Goal: Task Accomplishment & Management: Manage account settings

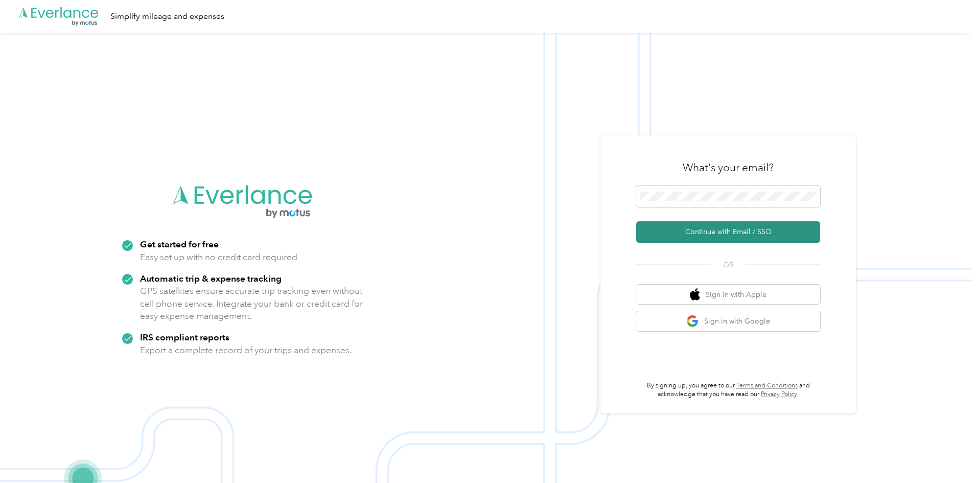
click at [695, 228] on button "Continue with Email / SSO" at bounding box center [728, 231] width 184 height 21
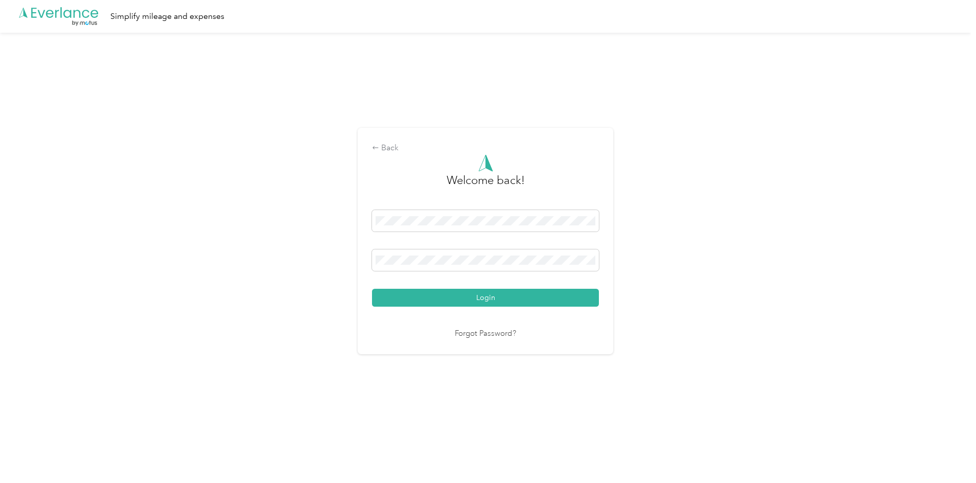
click at [485, 298] on button "Login" at bounding box center [485, 298] width 227 height 18
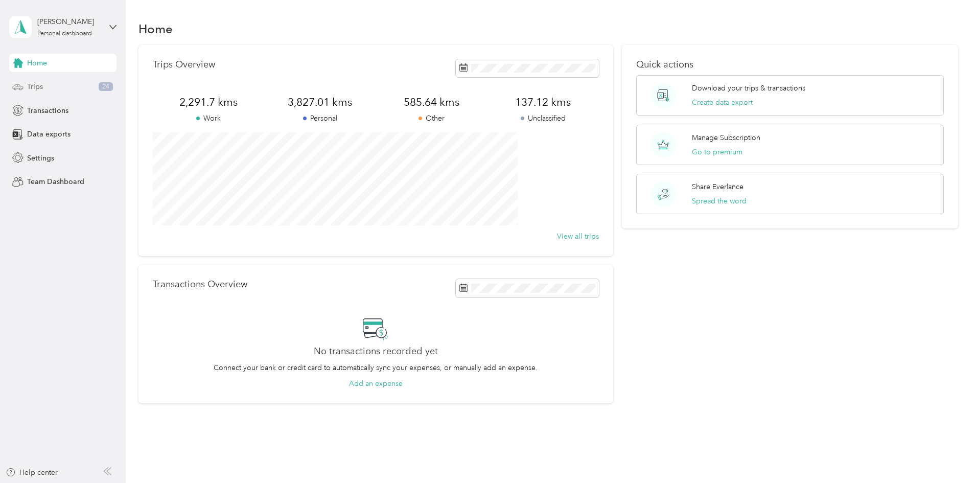
click at [53, 86] on div "Trips 24" at bounding box center [62, 87] width 107 height 18
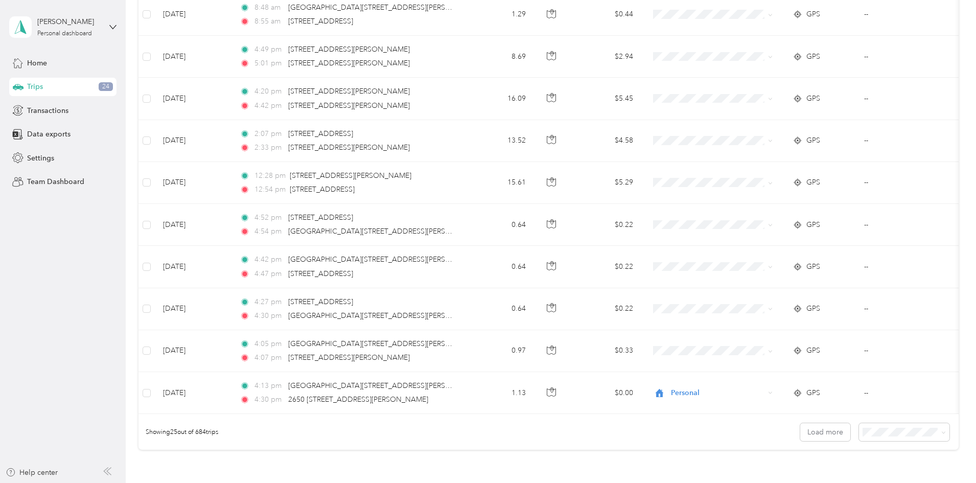
scroll to position [818, 0]
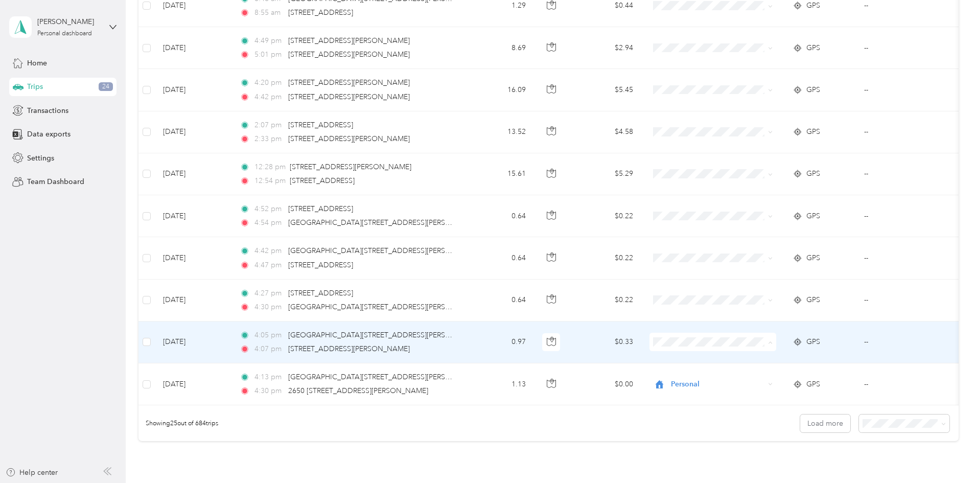
click at [761, 214] on span "Personal" at bounding box center [790, 215] width 95 height 11
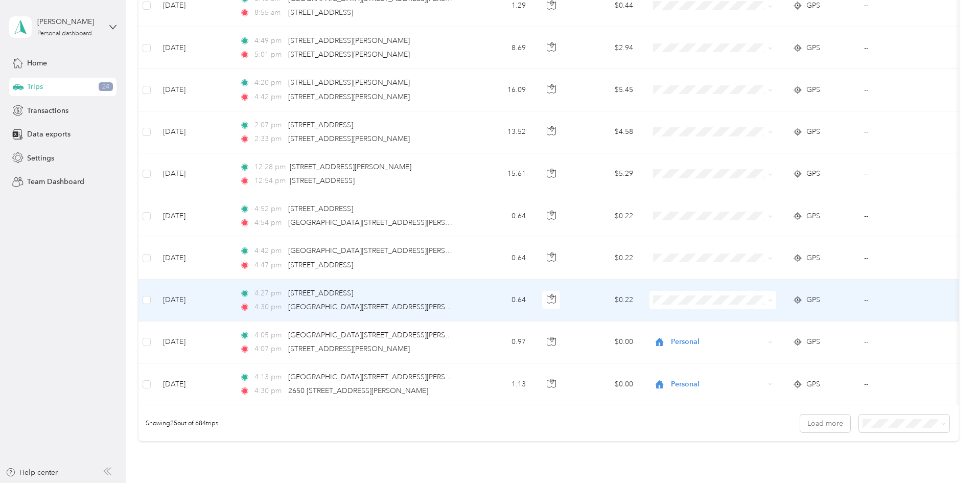
click at [756, 339] on li "Personal" at bounding box center [781, 337] width 127 height 18
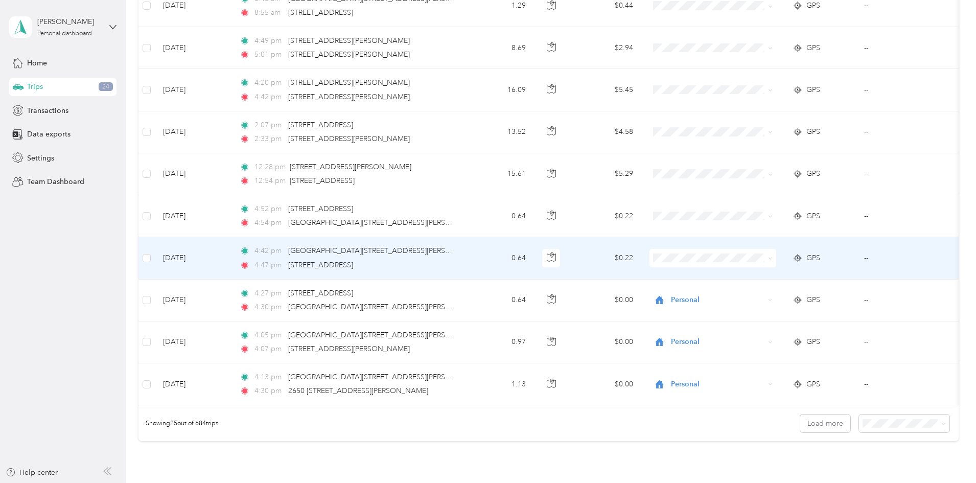
click at [763, 298] on li "Personal" at bounding box center [781, 294] width 127 height 18
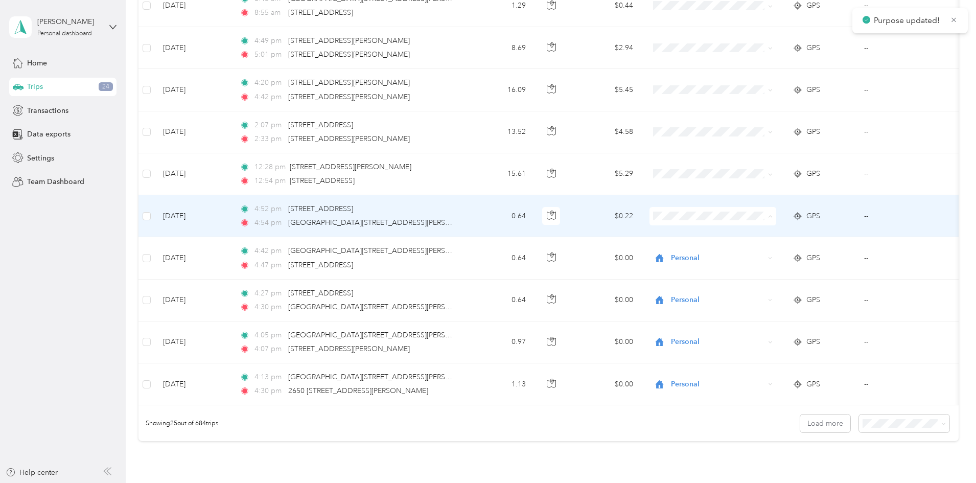
click at [762, 256] on li "Personal" at bounding box center [781, 253] width 127 height 18
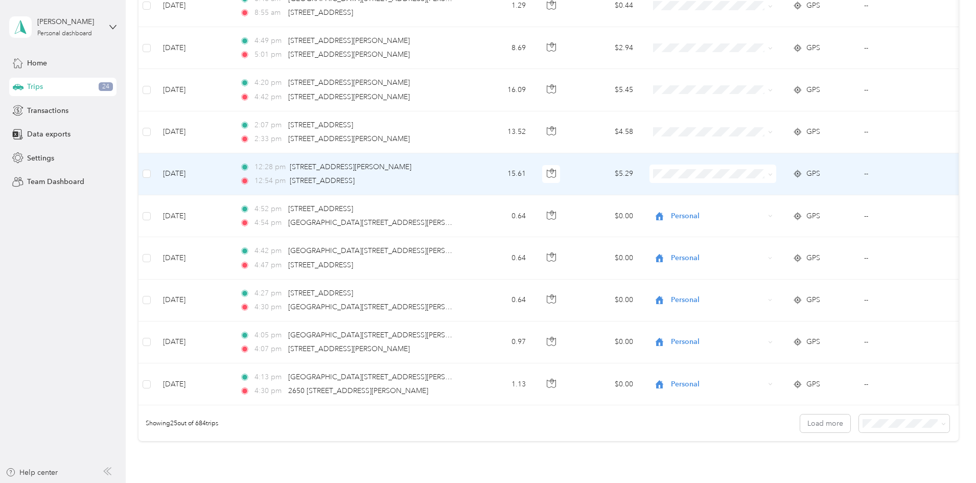
click at [749, 193] on span "Work" at bounding box center [790, 191] width 95 height 11
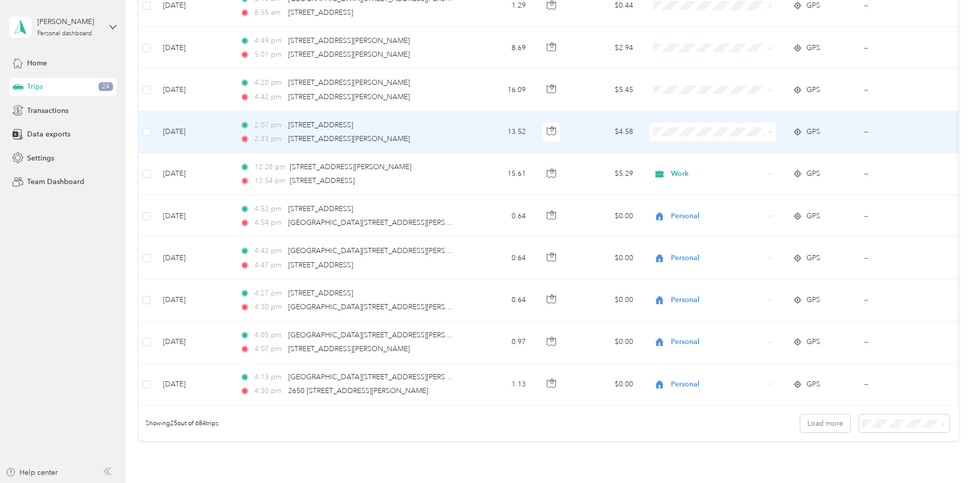
click at [746, 152] on span "Work" at bounding box center [790, 151] width 95 height 11
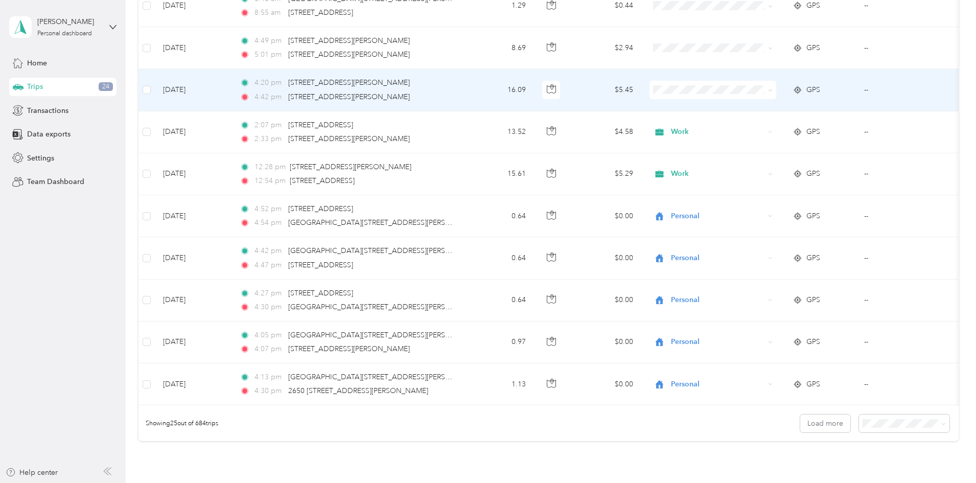
click at [751, 109] on span "Work" at bounding box center [790, 109] width 95 height 11
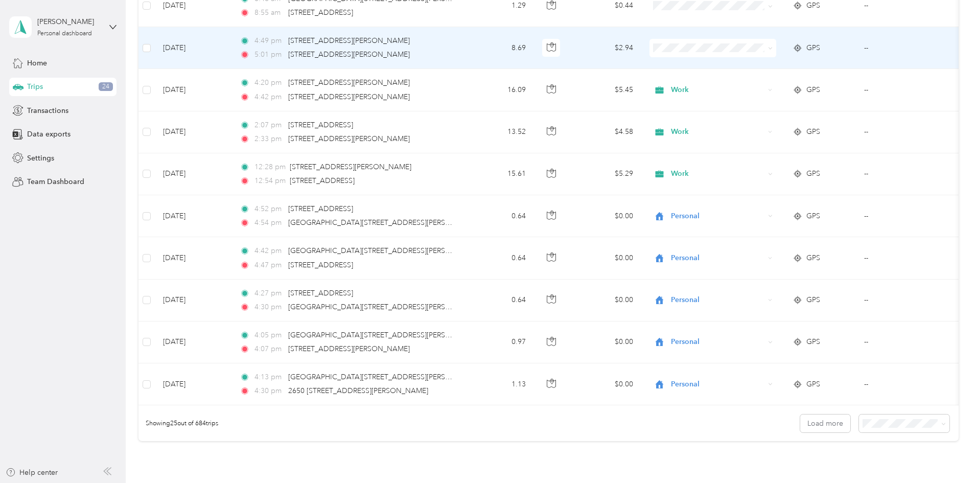
click at [765, 86] on span "Personal" at bounding box center [790, 84] width 95 height 11
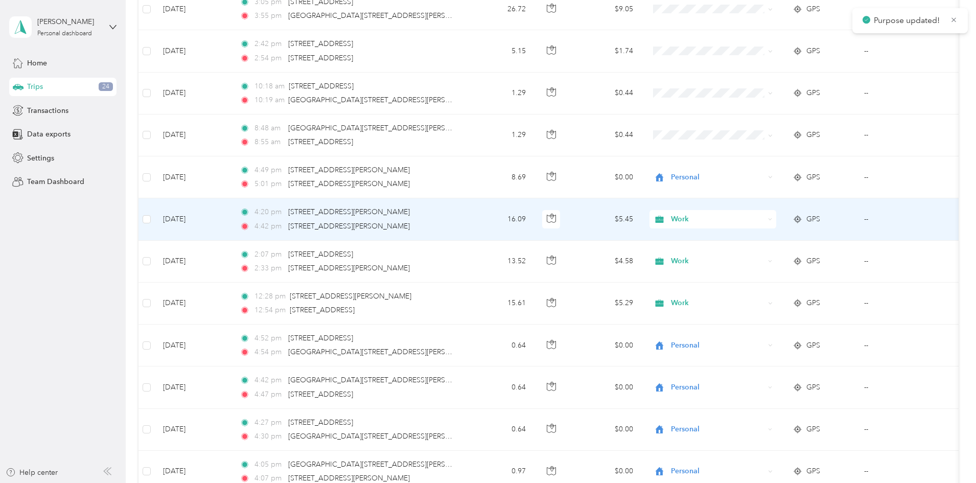
scroll to position [665, 0]
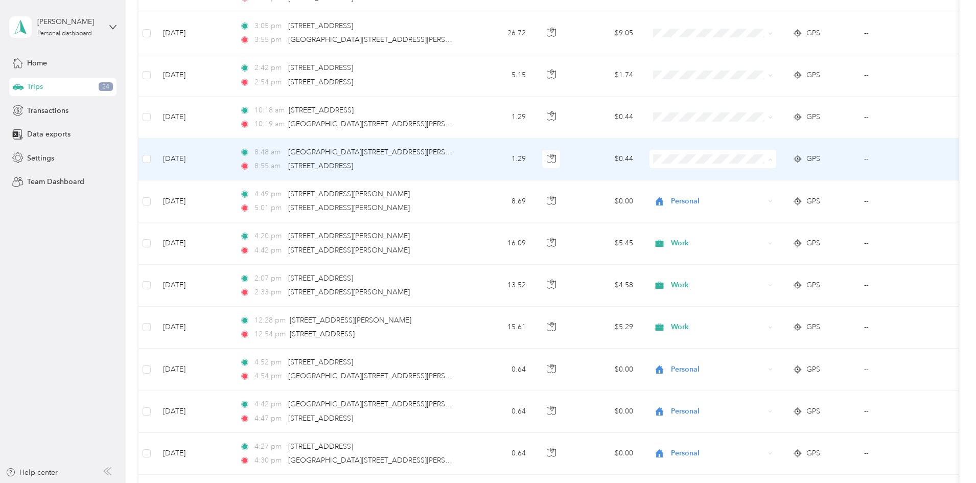
click at [758, 193] on span "Personal" at bounding box center [790, 196] width 95 height 11
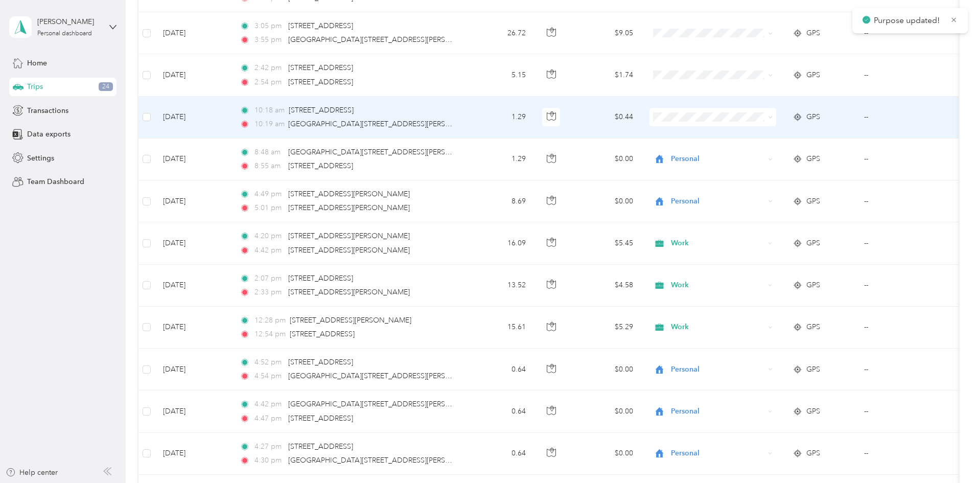
click at [750, 153] on span "Personal" at bounding box center [790, 153] width 95 height 11
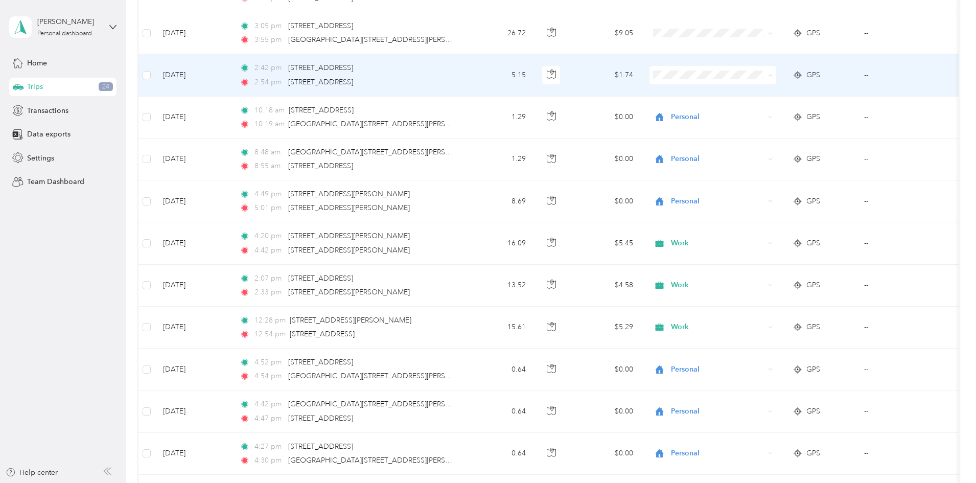
click at [761, 117] on ol "Work Personal Drafting Other Charity Medical Moving Commute Mb 230c Jogging Oth…" at bounding box center [781, 156] width 127 height 143
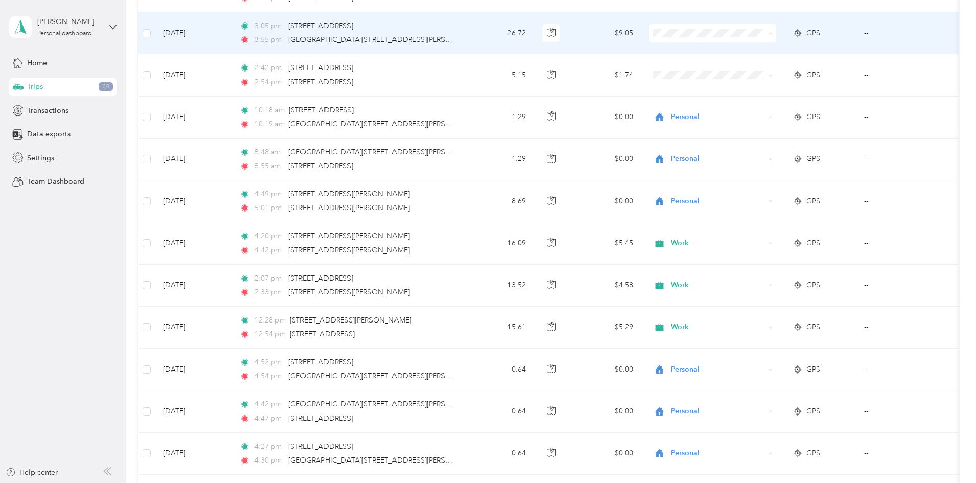
click at [751, 68] on span "Personal" at bounding box center [790, 70] width 95 height 11
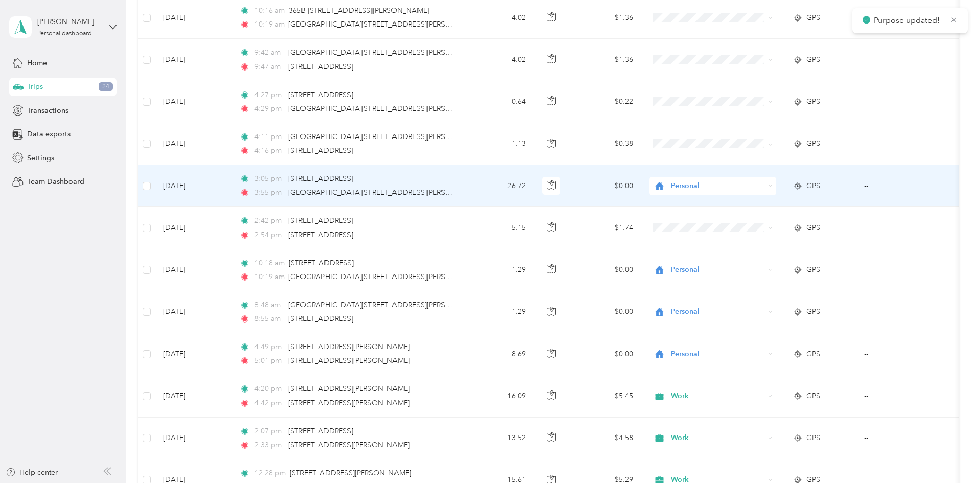
scroll to position [511, 0]
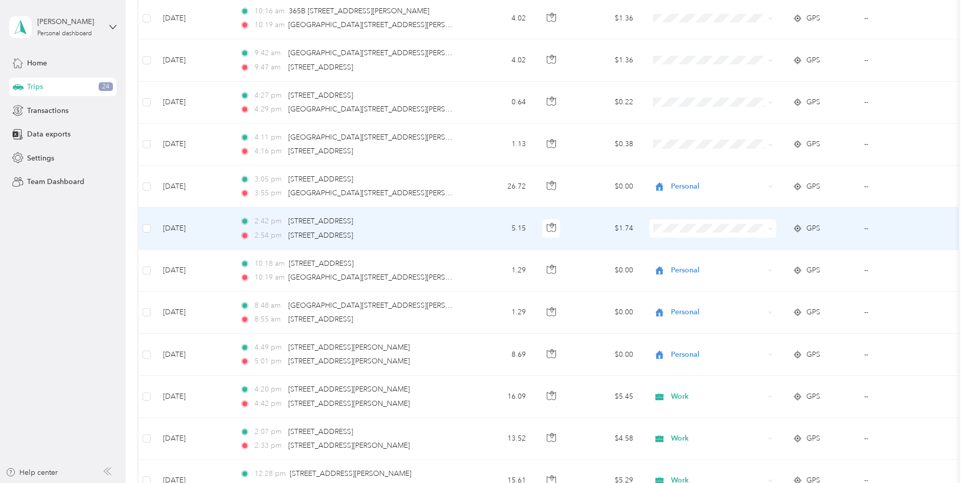
click at [758, 264] on span "Personal" at bounding box center [790, 263] width 95 height 11
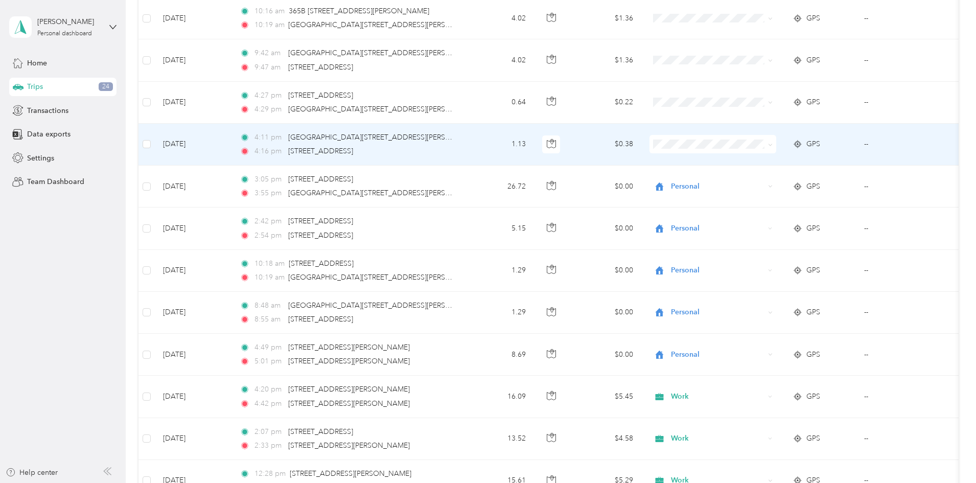
click at [761, 182] on span "Personal" at bounding box center [790, 178] width 95 height 11
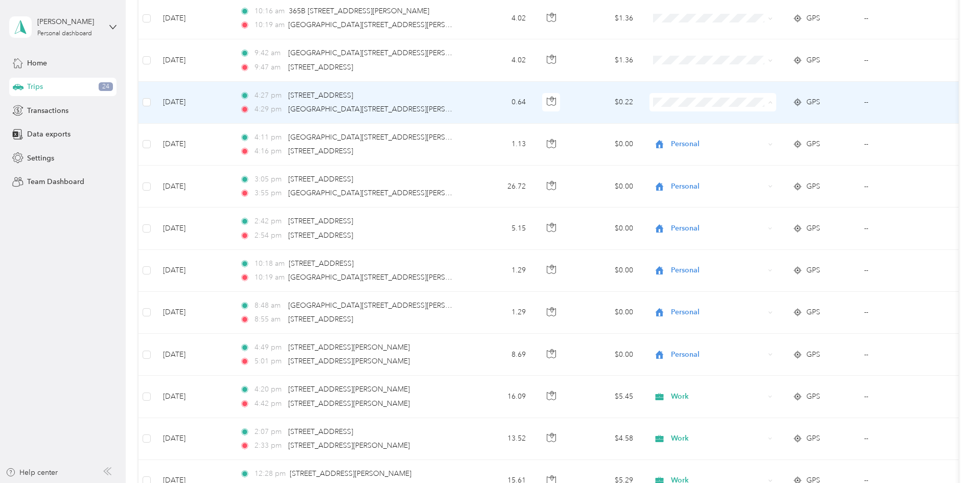
click at [758, 139] on span "Personal" at bounding box center [790, 139] width 95 height 11
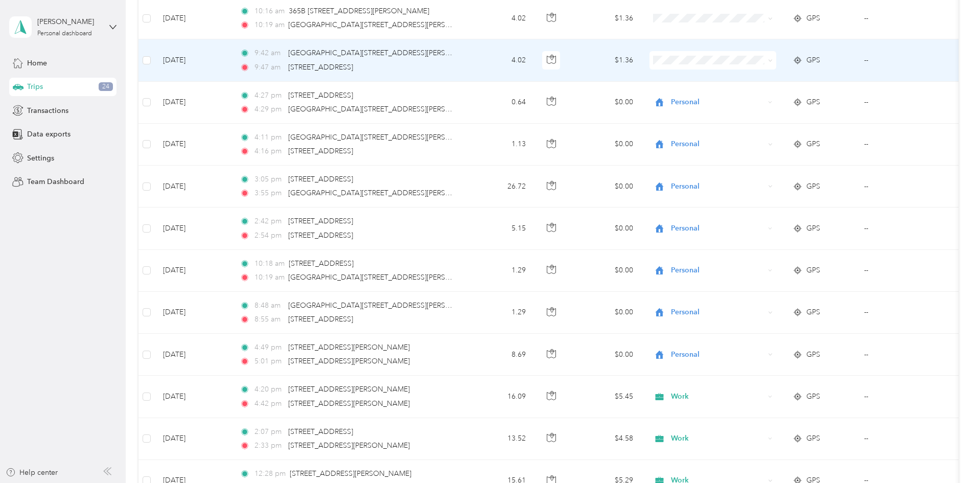
click at [756, 93] on span "Personal" at bounding box center [790, 94] width 95 height 11
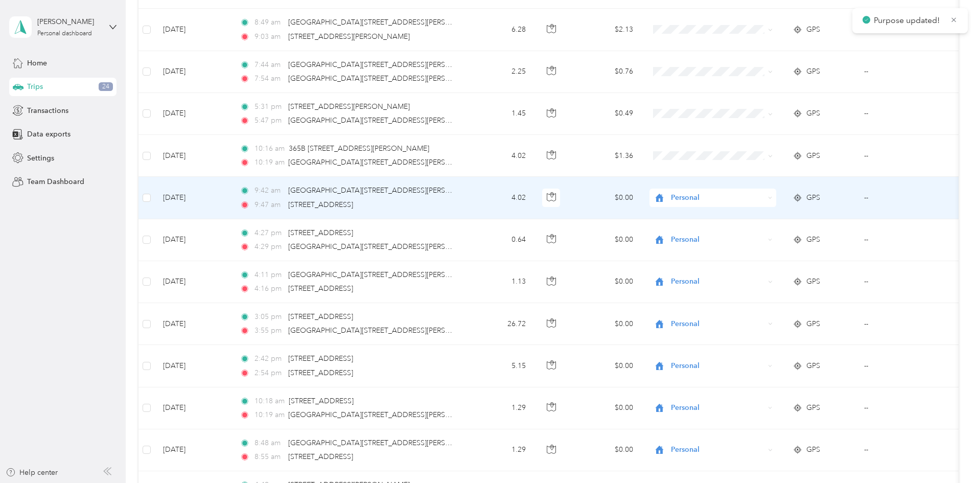
scroll to position [358, 0]
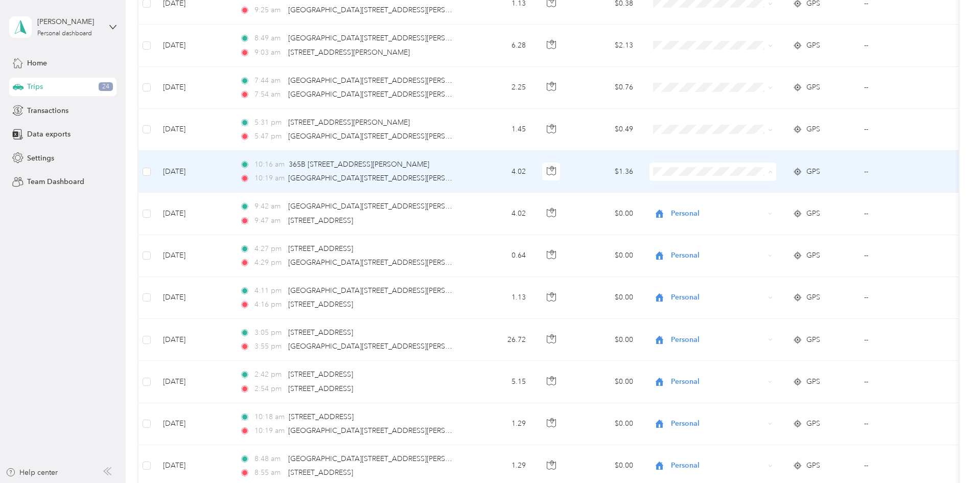
click at [760, 213] on li "Personal" at bounding box center [781, 209] width 127 height 18
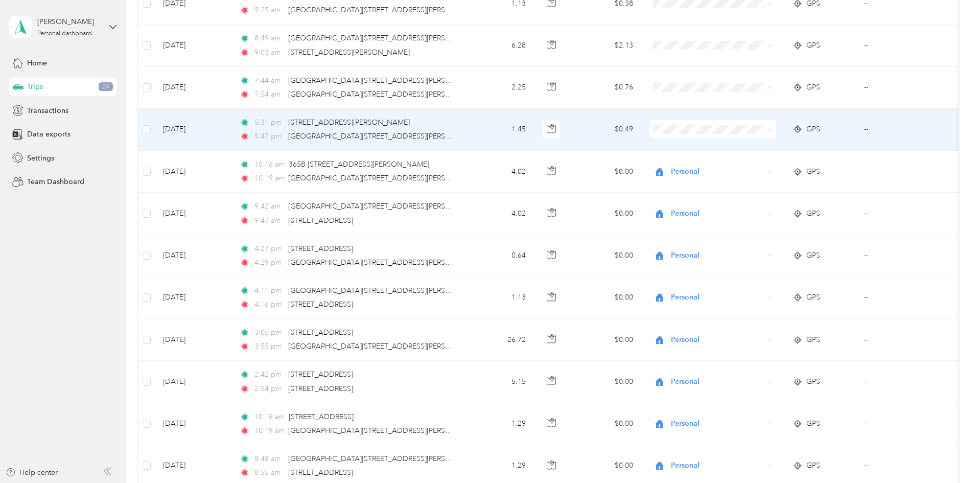
click at [755, 168] on span "Personal" at bounding box center [790, 165] width 95 height 11
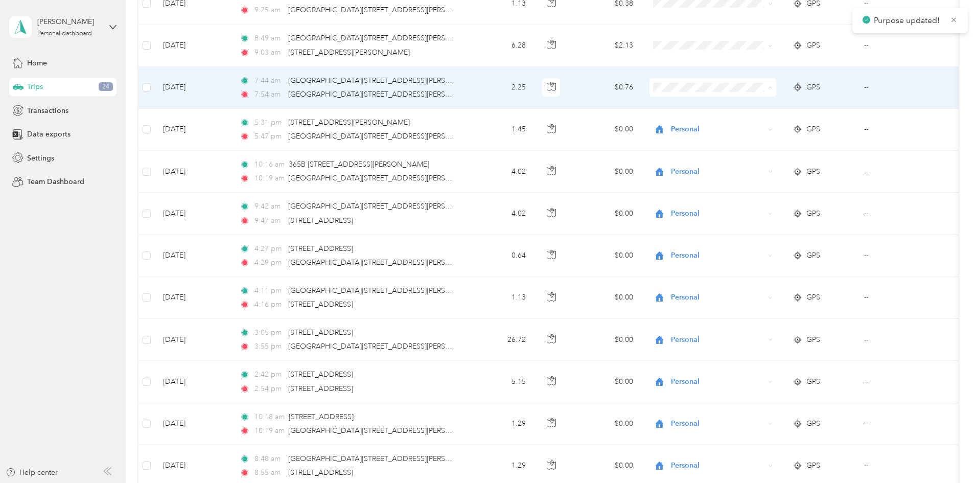
click at [746, 122] on span "Personal" at bounding box center [790, 124] width 95 height 11
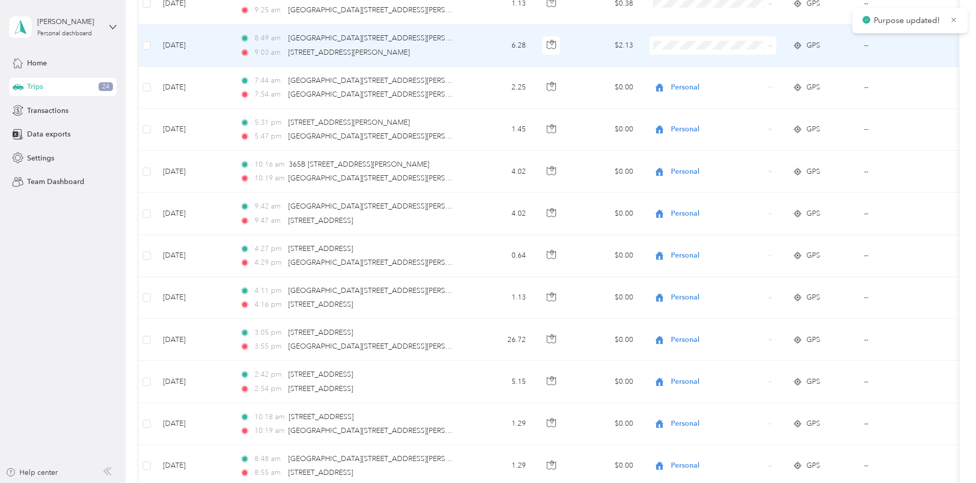
click at [752, 82] on span "Personal" at bounding box center [790, 82] width 95 height 11
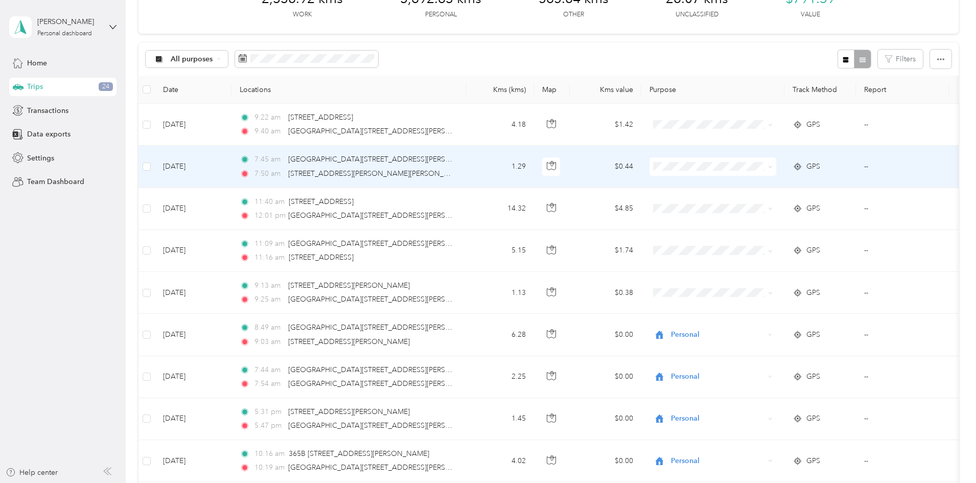
scroll to position [51, 0]
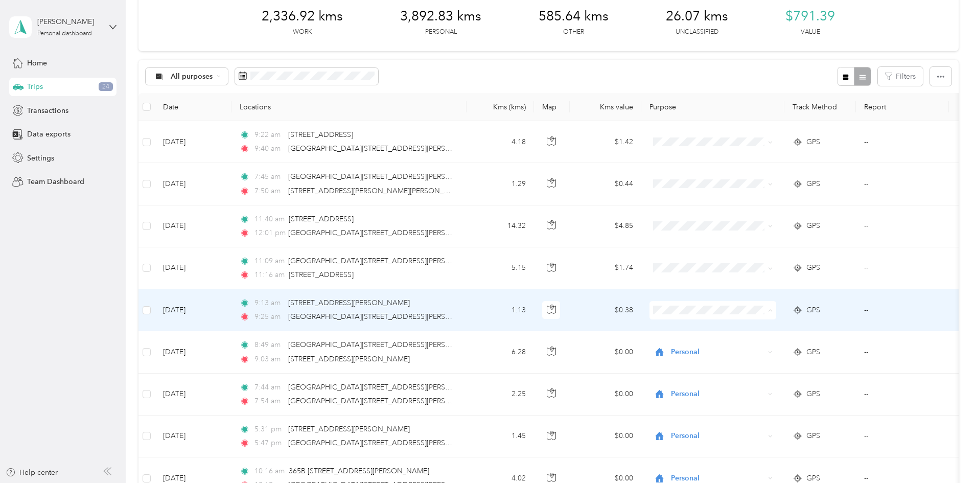
drag, startPoint x: 768, startPoint y: 351, endPoint x: 764, endPoint y: 344, distance: 8.5
click at [768, 350] on li "Personal" at bounding box center [781, 347] width 127 height 18
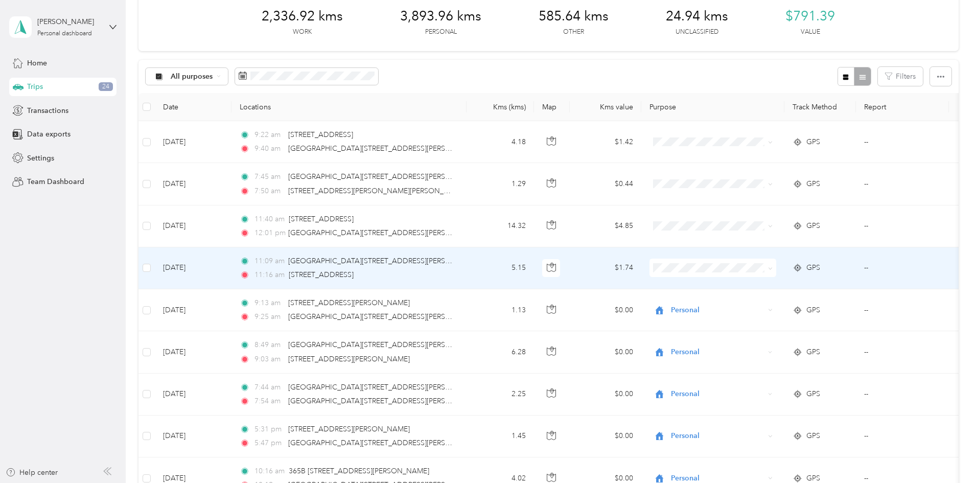
click at [771, 305] on span "Personal" at bounding box center [790, 304] width 95 height 11
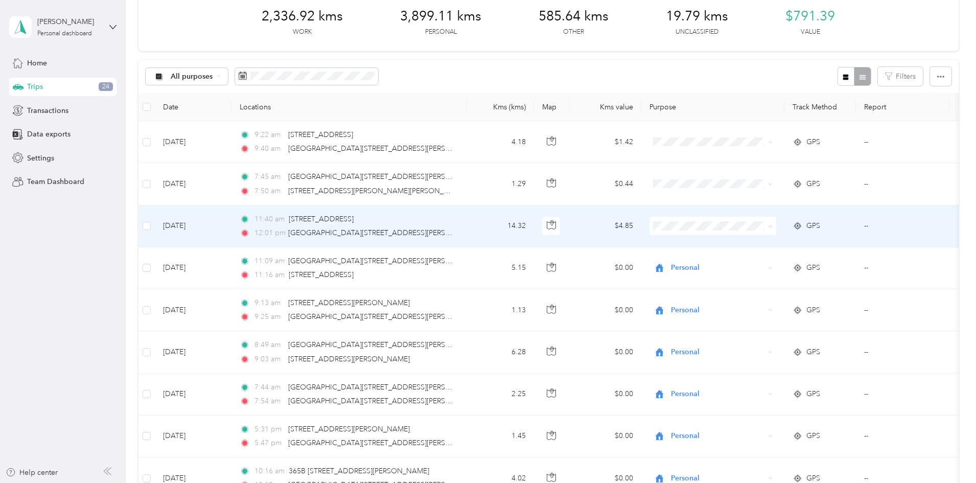
click at [756, 262] on span "Personal" at bounding box center [790, 263] width 95 height 11
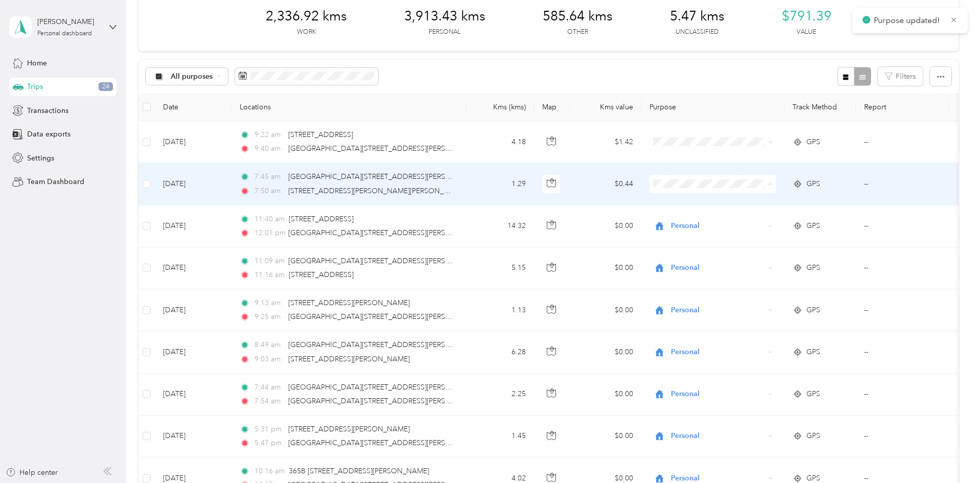
click at [754, 223] on li "Personal" at bounding box center [781, 221] width 127 height 18
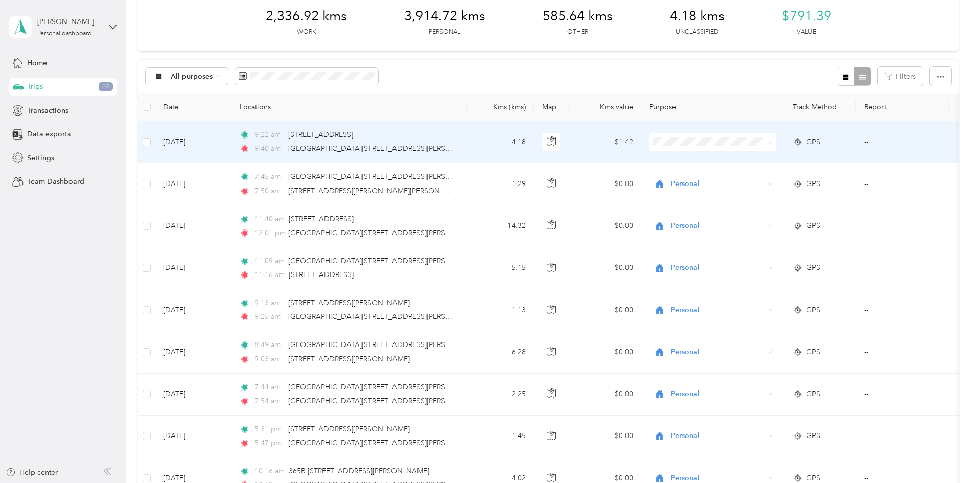
click at [754, 182] on li "Personal" at bounding box center [781, 177] width 127 height 18
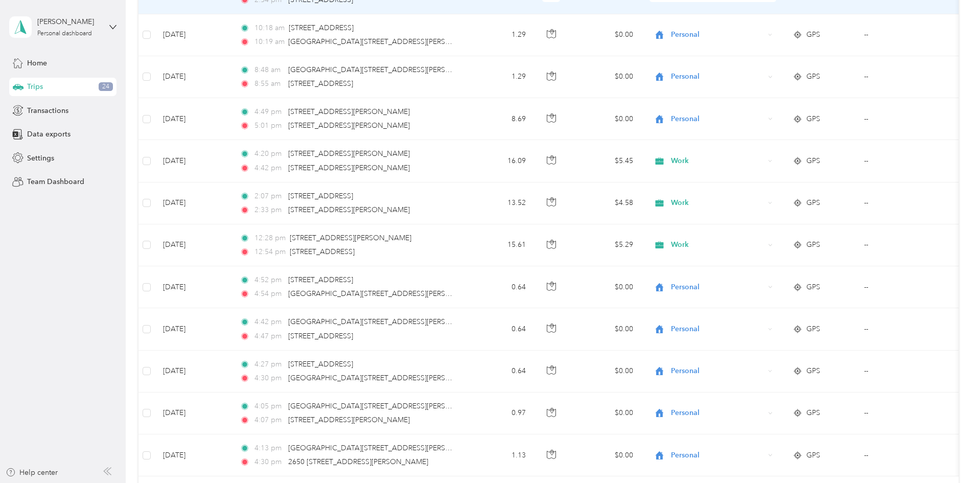
scroll to position [869, 0]
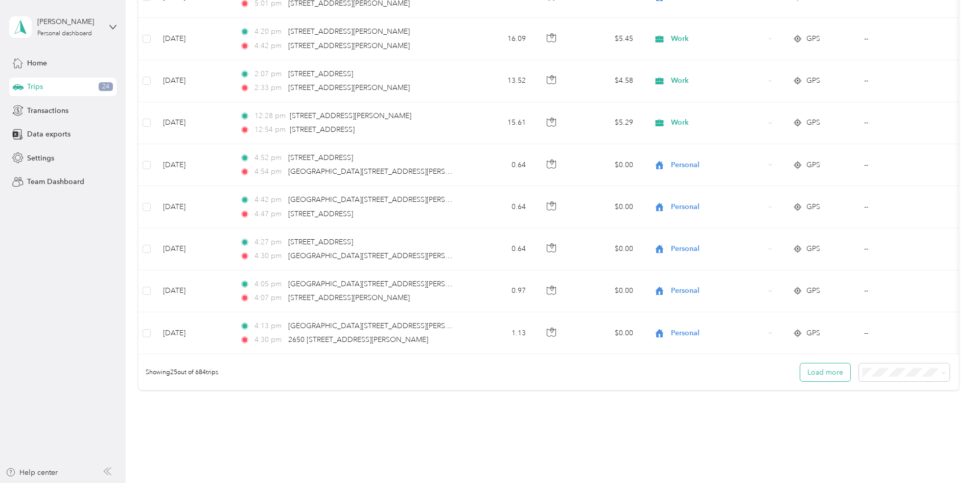
click at [801, 379] on button "Load more" at bounding box center [826, 372] width 50 height 18
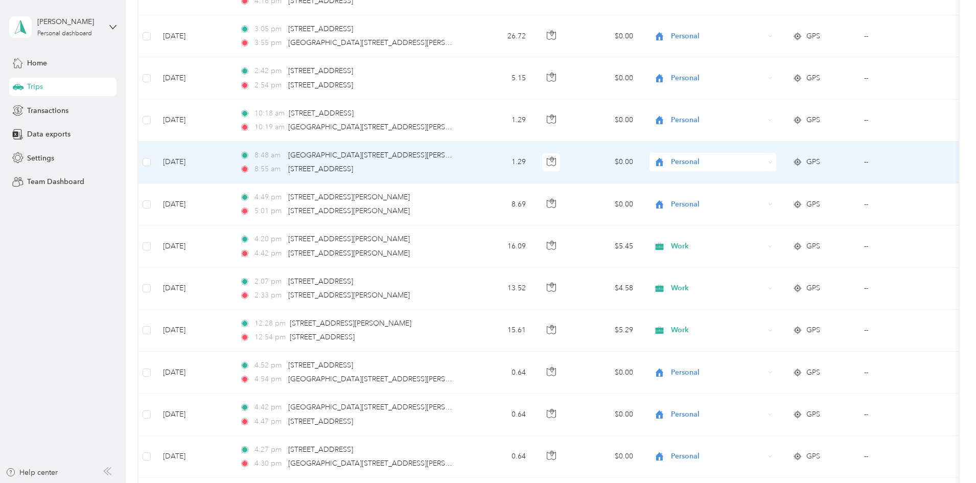
scroll to position [460, 0]
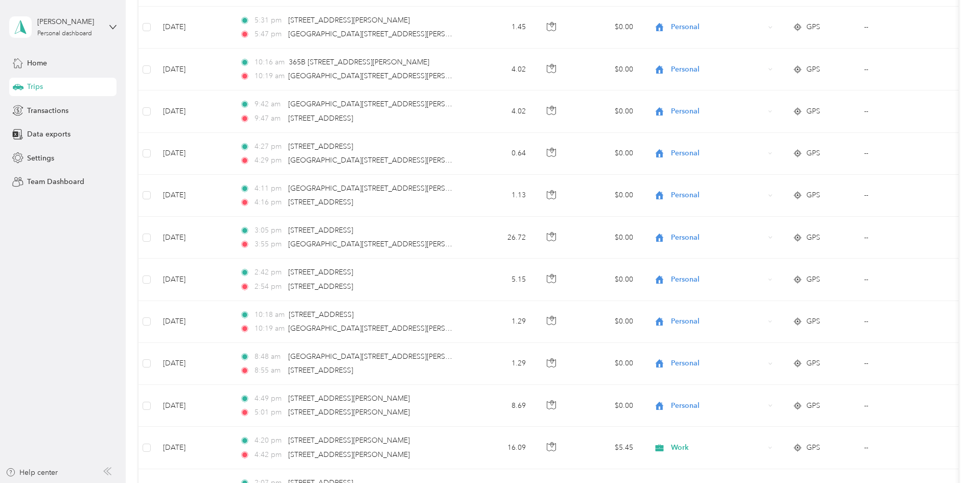
click at [38, 63] on span "Home" at bounding box center [37, 63] width 20 height 11
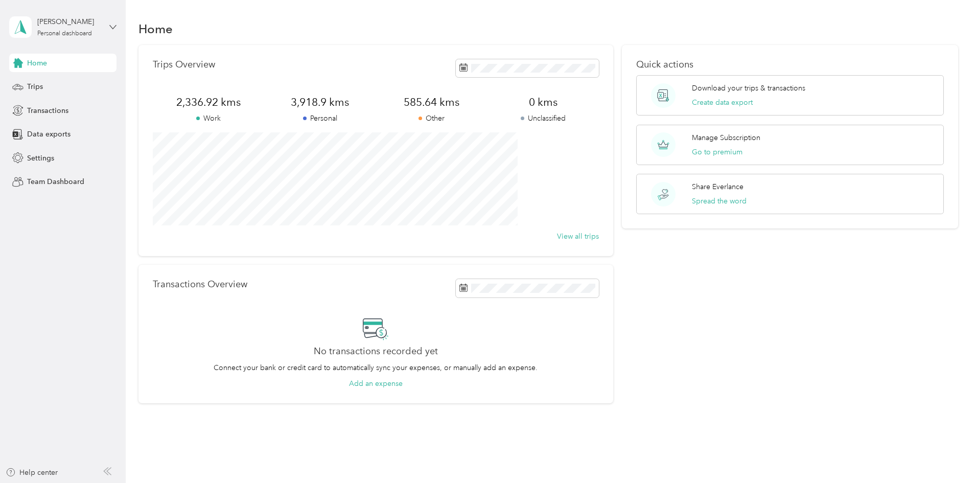
click at [114, 27] on icon at bounding box center [112, 27] width 7 height 7
click at [52, 86] on div "Log out" at bounding box center [116, 84] width 201 height 18
